Goal: Task Accomplishment & Management: Use online tool/utility

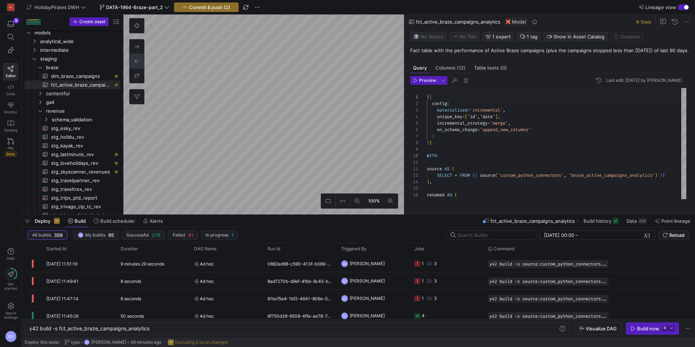
scroll to position [5, 0]
type textarea "{{ config(materialized='table') }} -- GA4 post deal web and app traffic WITH ga…"
type textarea "y42 build -s mart_ga_contentful"
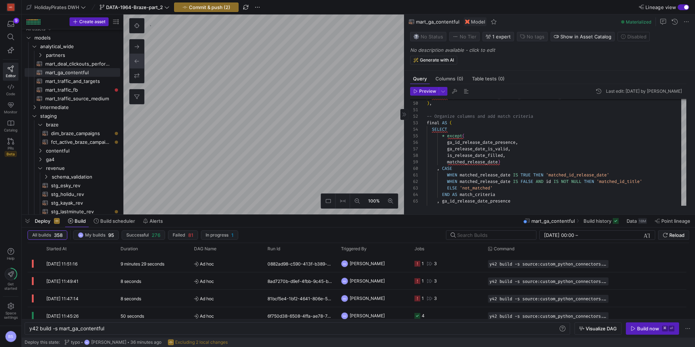
type textarea "{{ config(materialized='table') }} -- GA4 post deal web traffic WITH ga_deal_we…"
type textarea "y42 build -s int_ga_deal_clickouts_all"
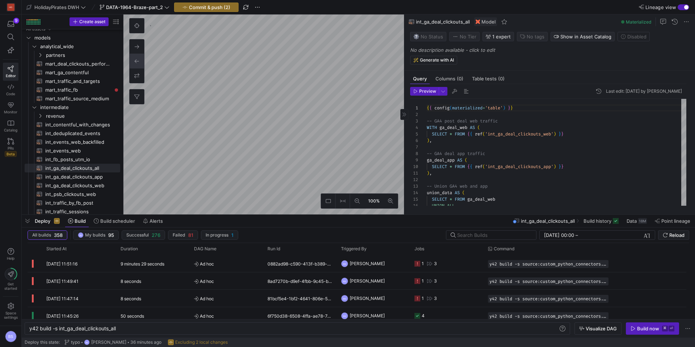
type textarea "{{ config(materialized='view') }} -- Keep events that contains deal_conversion …"
type textarea "y42 build -s int_ga_deal_clickouts_web"
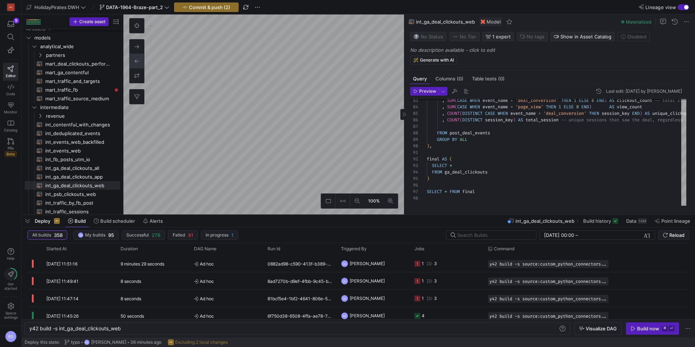
type textarea "{{ config(materialized='table') }} -- GA4 post deal web and app traffic WITH ga…"
type textarea "y42 build -s mart_ga_contentful"
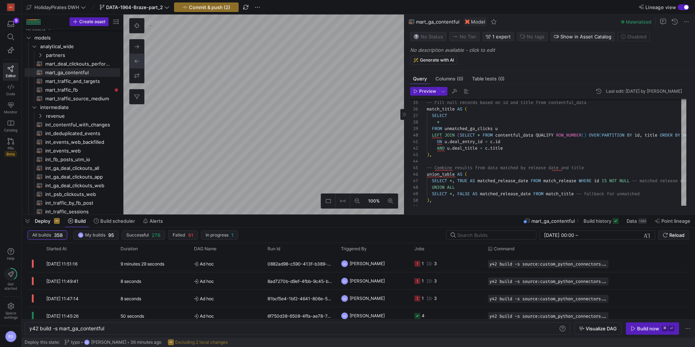
type textarea "{{ config(materialized='table') }} -- GA4 post deal web traffic WITH ga_deal_we…"
type textarea "y42 build -s int_ga_deal_clickouts_all"
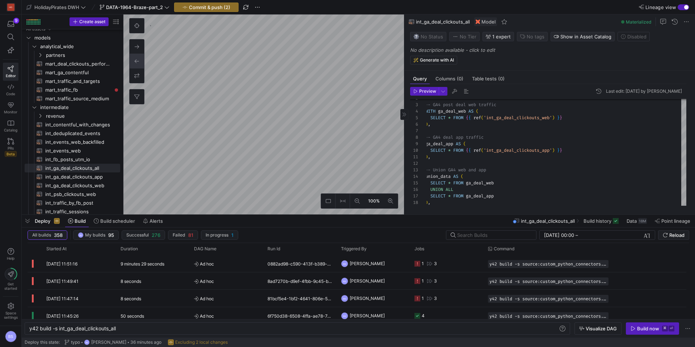
type textarea "{{ config(materialized='table') }} -- GA4 post deal web and app traffic WITH ga…"
type textarea "y42 build -s mart_ga_contentful"
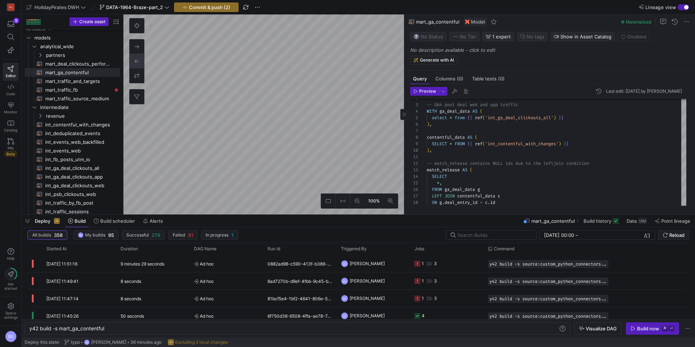
type textarea "{{ config(materialized='view') }} -- Keep events that contains deal_conversion …"
type textarea "y42 build -s int_ga_deal_clickouts_web"
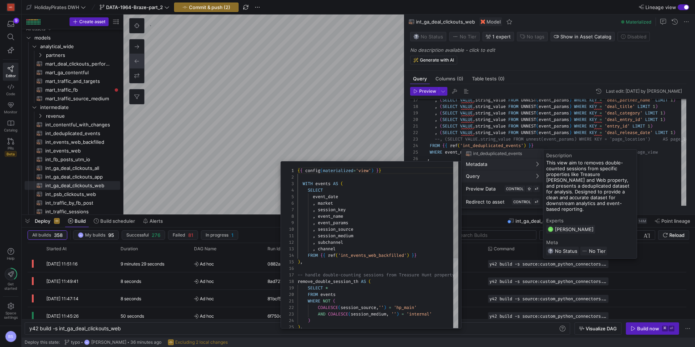
scroll to position [65, 0]
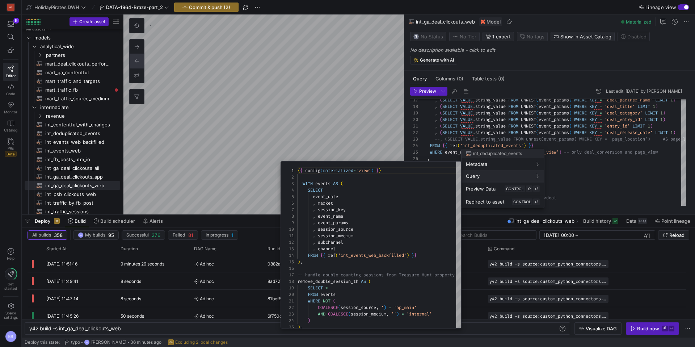
click at [607, 175] on div at bounding box center [347, 173] width 695 height 347
